Goal: Information Seeking & Learning: Learn about a topic

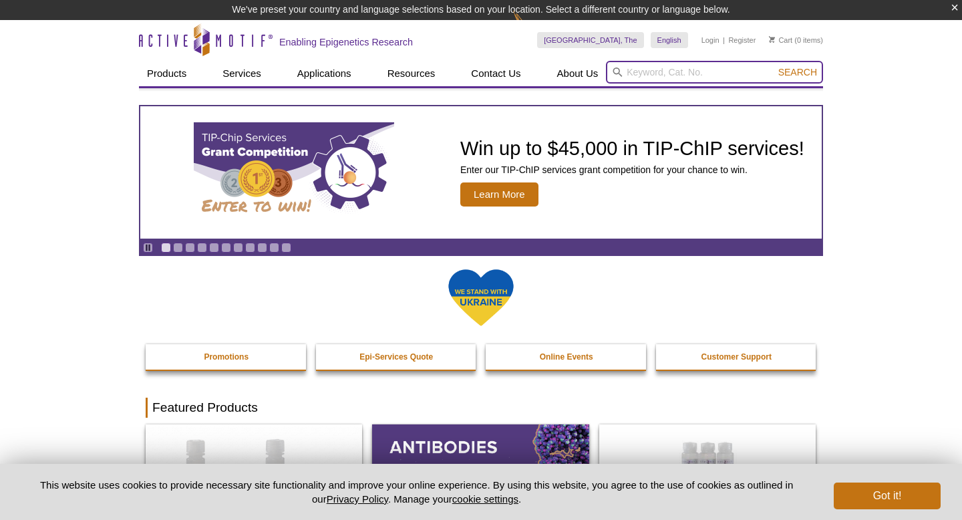
click at [684, 72] on input "search" at bounding box center [714, 72] width 217 height 23
paste input "61537"
type input "61537"
click at [775, 66] on button "Search" at bounding box center [798, 72] width 47 height 12
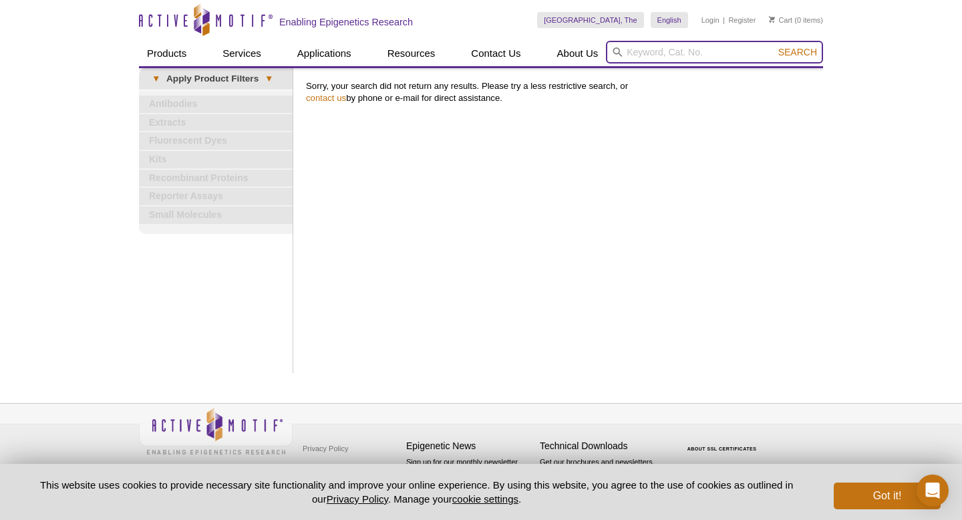
click at [644, 55] on input "search" at bounding box center [714, 52] width 217 height 23
paste input "61537"
type input "61537"
click at [775, 46] on button "Search" at bounding box center [798, 52] width 47 height 12
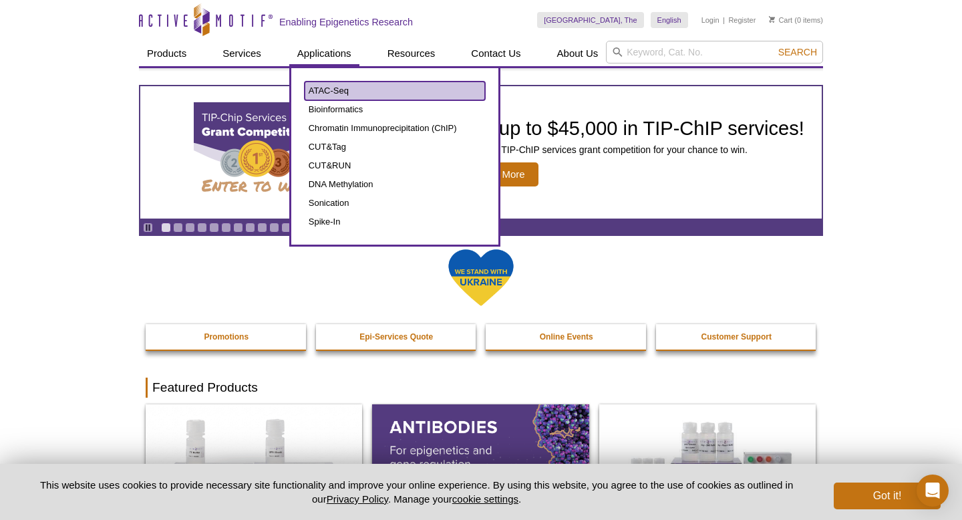
click at [348, 86] on link "ATAC-Seq" at bounding box center [395, 91] width 180 height 19
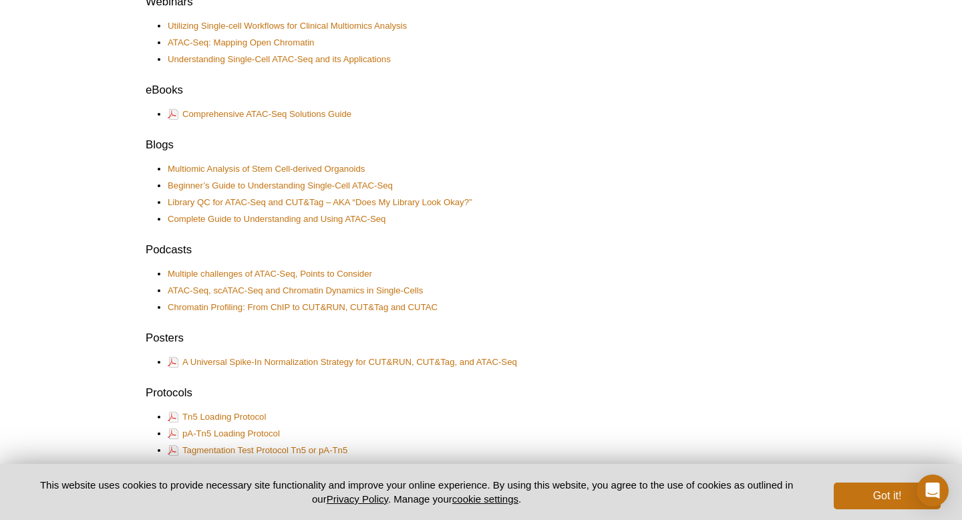
scroll to position [536, 0]
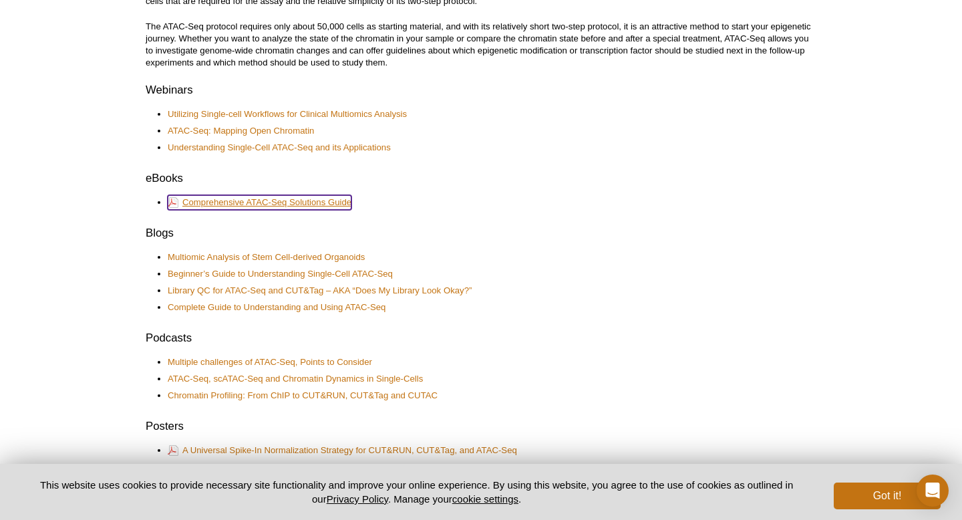
click at [277, 199] on link "Comprehensive ATAC-Seq Solutions Guide" at bounding box center [260, 202] width 184 height 15
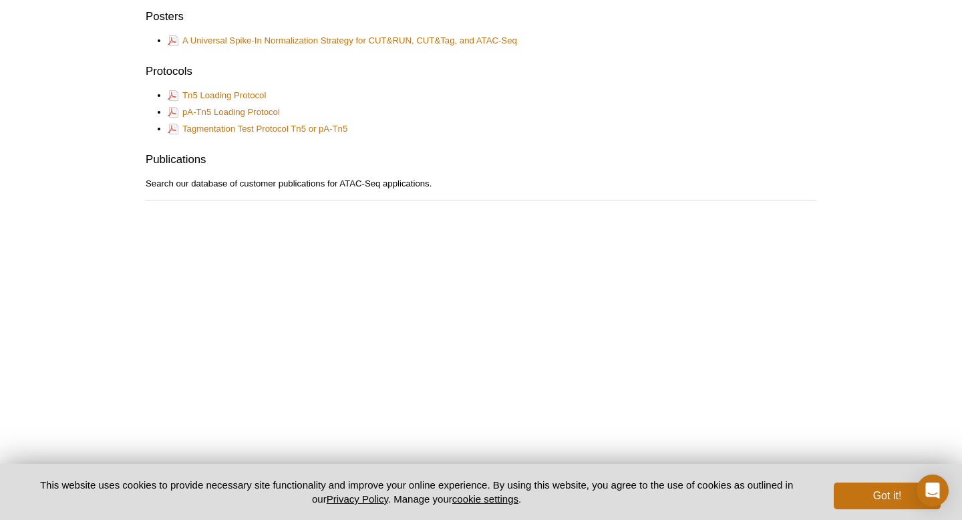
scroll to position [944, 0]
click at [269, 132] on link "Tagmentation Test Protocol Tn5 or pA-Tn5" at bounding box center [258, 130] width 180 height 15
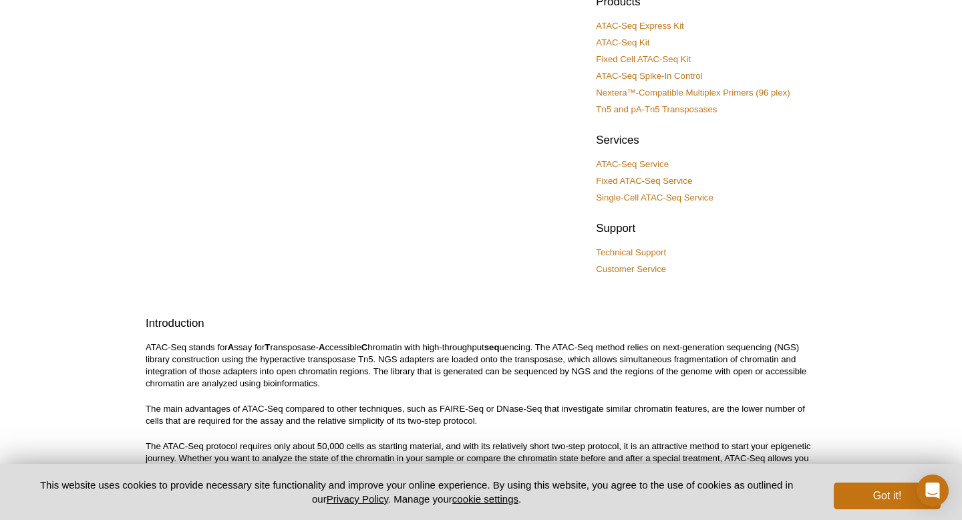
scroll to position [99, 0]
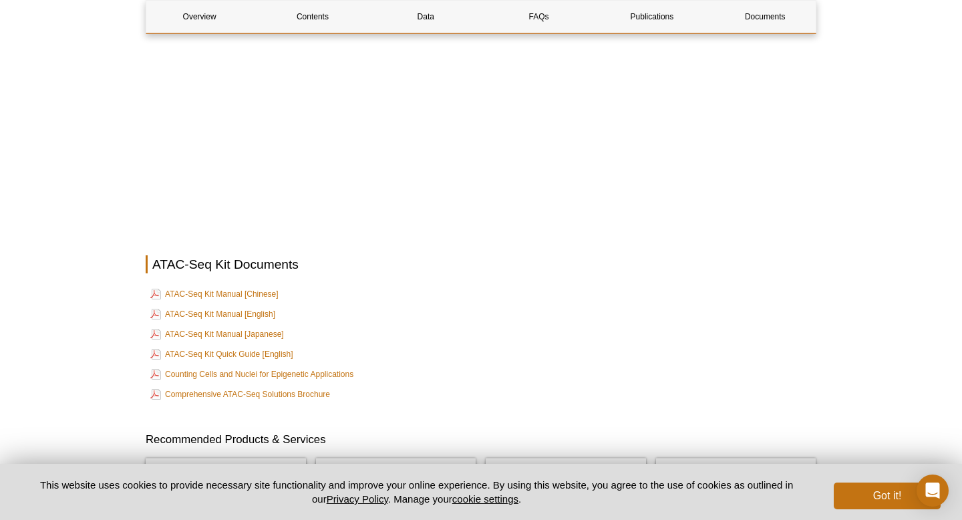
scroll to position [3490, 0]
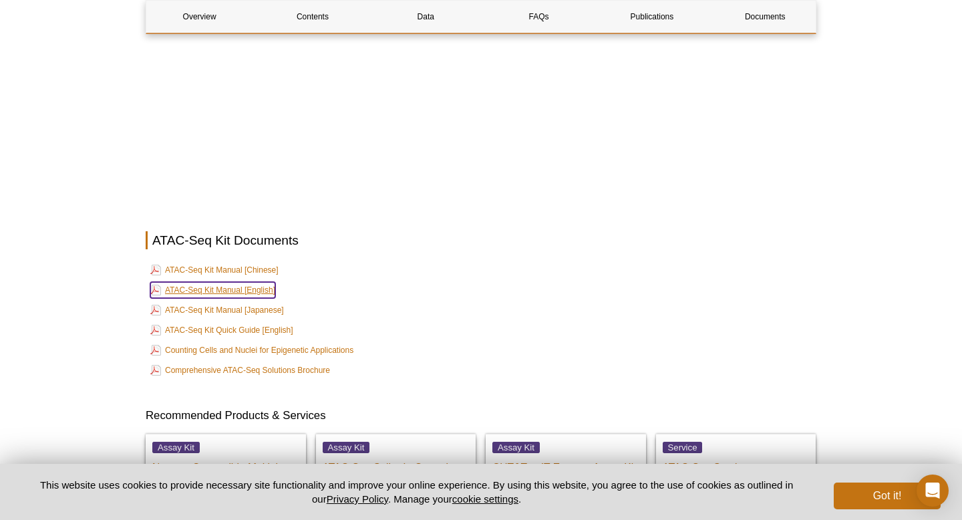
click at [228, 282] on link "ATAC-Seq Kit Manual [English]" at bounding box center [212, 290] width 125 height 16
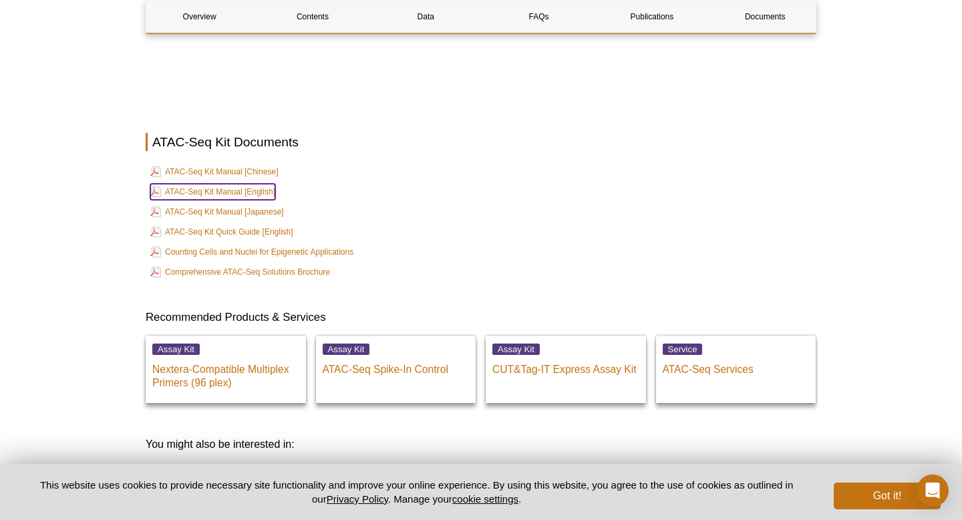
scroll to position [3721, 0]
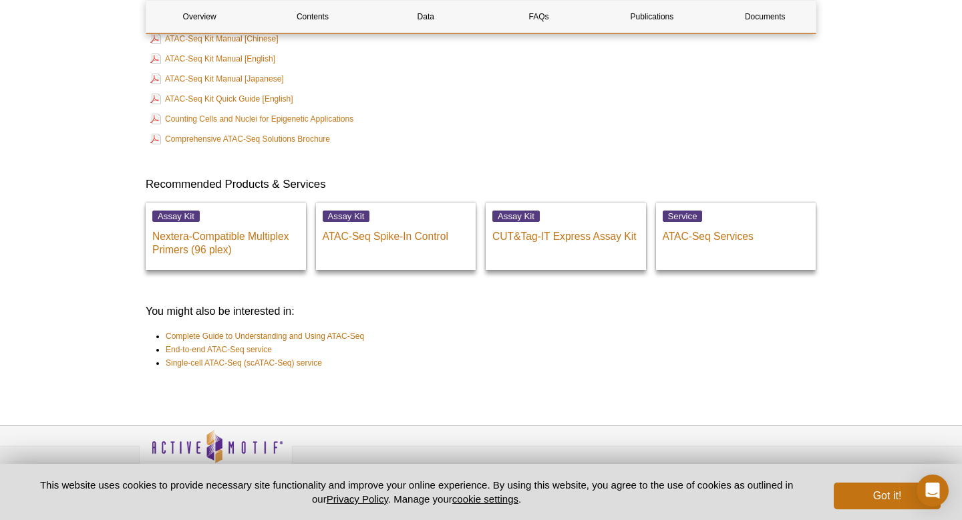
click at [649, 343] on li "End-to-end ATAC-Seq service" at bounding box center [485, 349] width 639 height 13
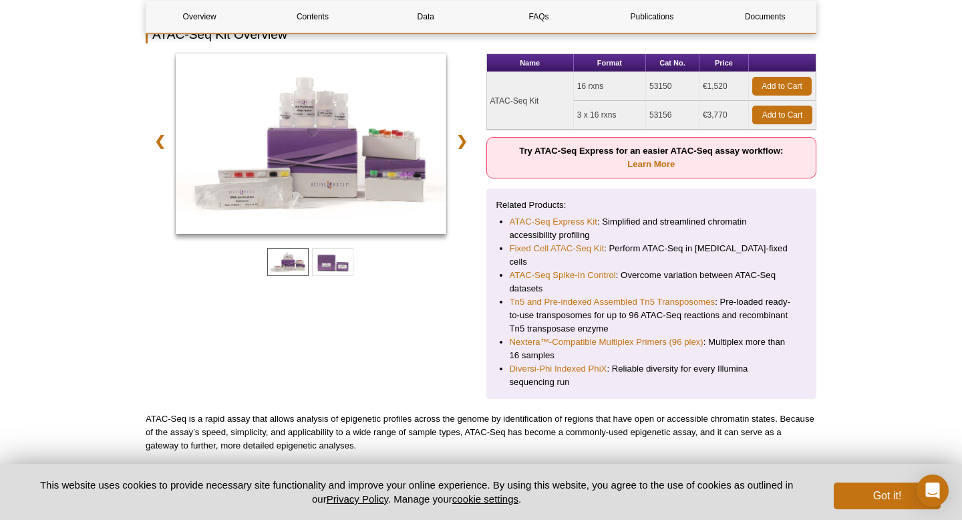
scroll to position [124, 0]
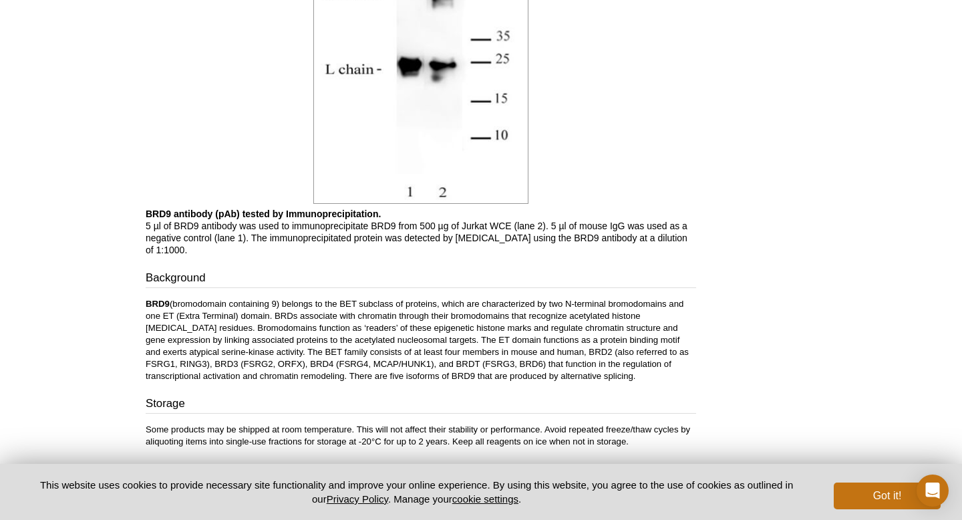
scroll to position [1924, 0]
